Goal: Find contact information: Find contact information

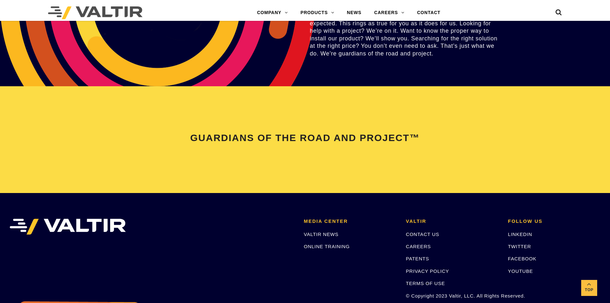
scroll to position [1345, 0]
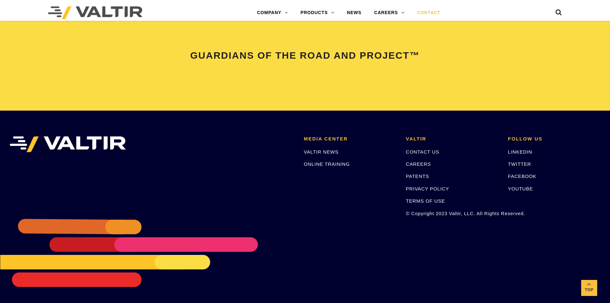
click at [436, 9] on link "CONTACT" at bounding box center [429, 12] width 36 height 13
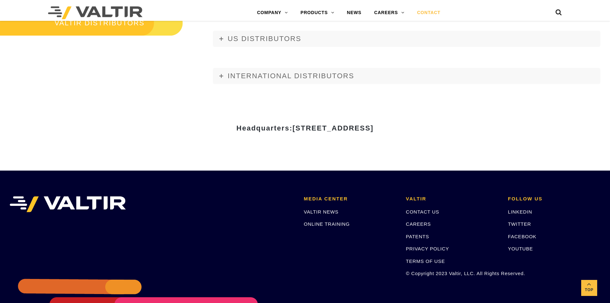
scroll to position [753, 0]
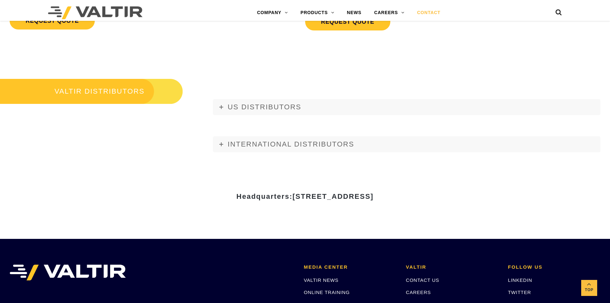
click at [292, 194] on span "[STREET_ADDRESS]" at bounding box center [332, 196] width 81 height 8
drag, startPoint x: 231, startPoint y: 198, endPoint x: 359, endPoint y: 204, distance: 128.6
click at [359, 204] on div "Headquarters: [STREET_ADDRESS]" at bounding box center [305, 199] width 384 height 22
copy span "[STREET_ADDRESS]"
click at [162, 209] on div "Headquarters: [STREET_ADDRESS]" at bounding box center [305, 199] width 384 height 22
